Goal: Check status: Check status

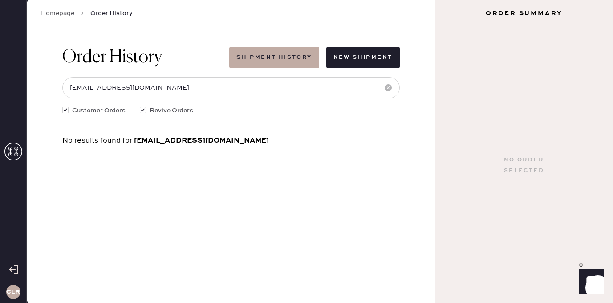
click at [14, 148] on icon at bounding box center [13, 151] width 18 height 18
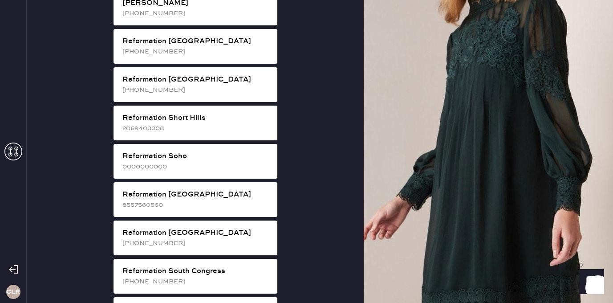
scroll to position [1658, 0]
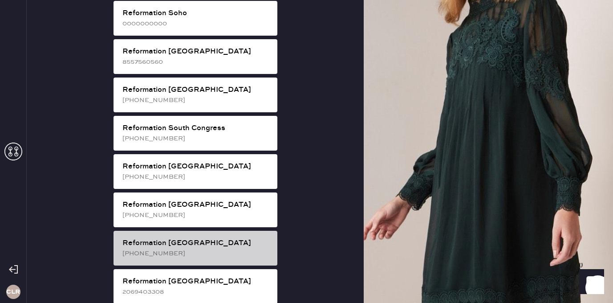
click at [208, 248] on div "[PHONE_NUMBER]" at bounding box center [196, 253] width 148 height 10
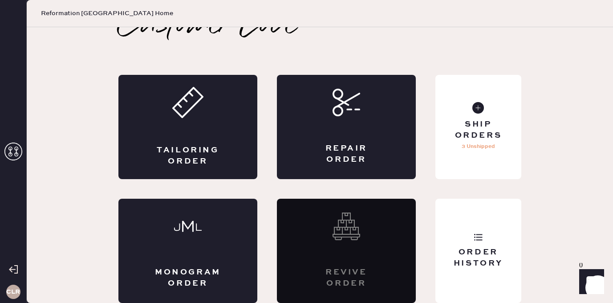
scroll to position [20, 0]
click at [477, 253] on div "Order History" at bounding box center [478, 258] width 72 height 22
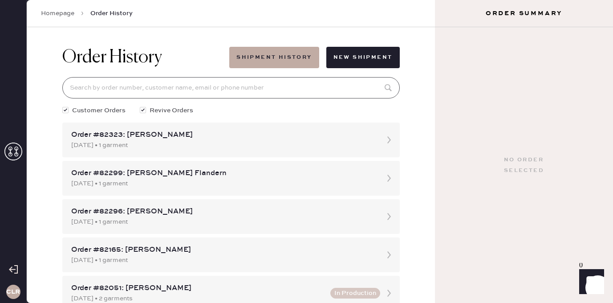
click at [229, 83] on input at bounding box center [230, 87] width 337 height 21
paste input "81421"
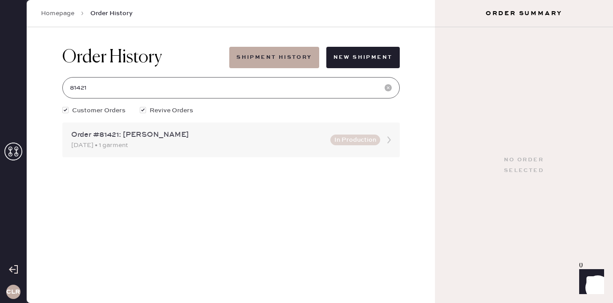
type input "81421"
click at [123, 142] on div "[DATE] • 1 garment" at bounding box center [198, 145] width 254 height 10
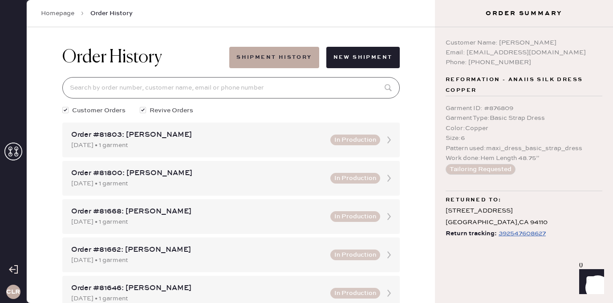
click at [140, 84] on input at bounding box center [230, 87] width 337 height 21
paste input "81421"
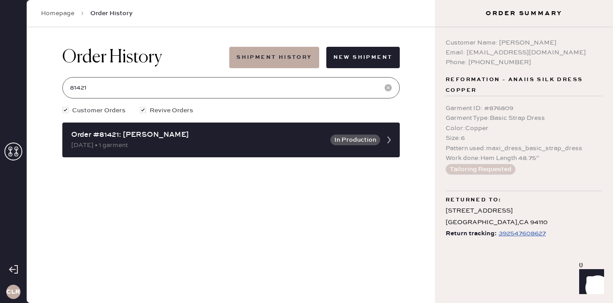
type input "81421"
click at [509, 231] on div "392547608627" at bounding box center [521, 233] width 47 height 11
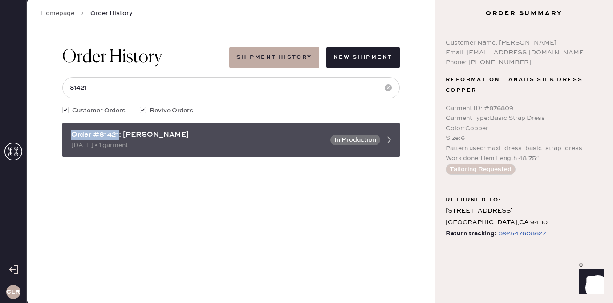
drag, startPoint x: 119, startPoint y: 134, endPoint x: 70, endPoint y: 132, distance: 48.6
click at [70, 132] on div "Order #81421: [PERSON_NAME] [DATE] • 1 garment In Production" at bounding box center [230, 139] width 337 height 35
copy div "Order #81421"
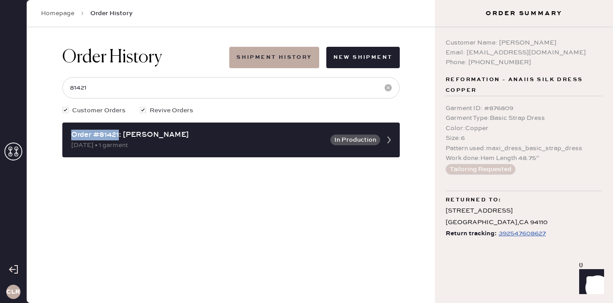
click at [116, 194] on div "Order History Shipment History New Shipment 81421 Customer Orders Revive Orders…" at bounding box center [231, 164] width 408 height 275
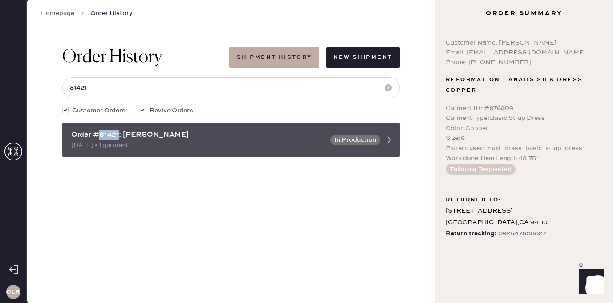
drag, startPoint x: 118, startPoint y: 137, endPoint x: 100, endPoint y: 136, distance: 18.7
click at [100, 136] on div "Order #81421: [PERSON_NAME]" at bounding box center [198, 135] width 254 height 11
copy div "81421"
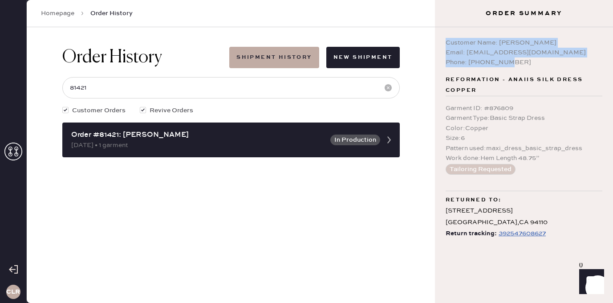
drag, startPoint x: 515, startPoint y: 61, endPoint x: 439, endPoint y: 42, distance: 77.9
click at [439, 42] on div "Customer Name: [PERSON_NAME] Email: [EMAIL_ADDRESS][DOMAIN_NAME] Phone: [PHONE_…" at bounding box center [524, 164] width 178 height 275
copy div "Customer Name: [PERSON_NAME] Email: [EMAIL_ADDRESS][DOMAIN_NAME] Phone: [PHONE_…"
